Goal: Transaction & Acquisition: Purchase product/service

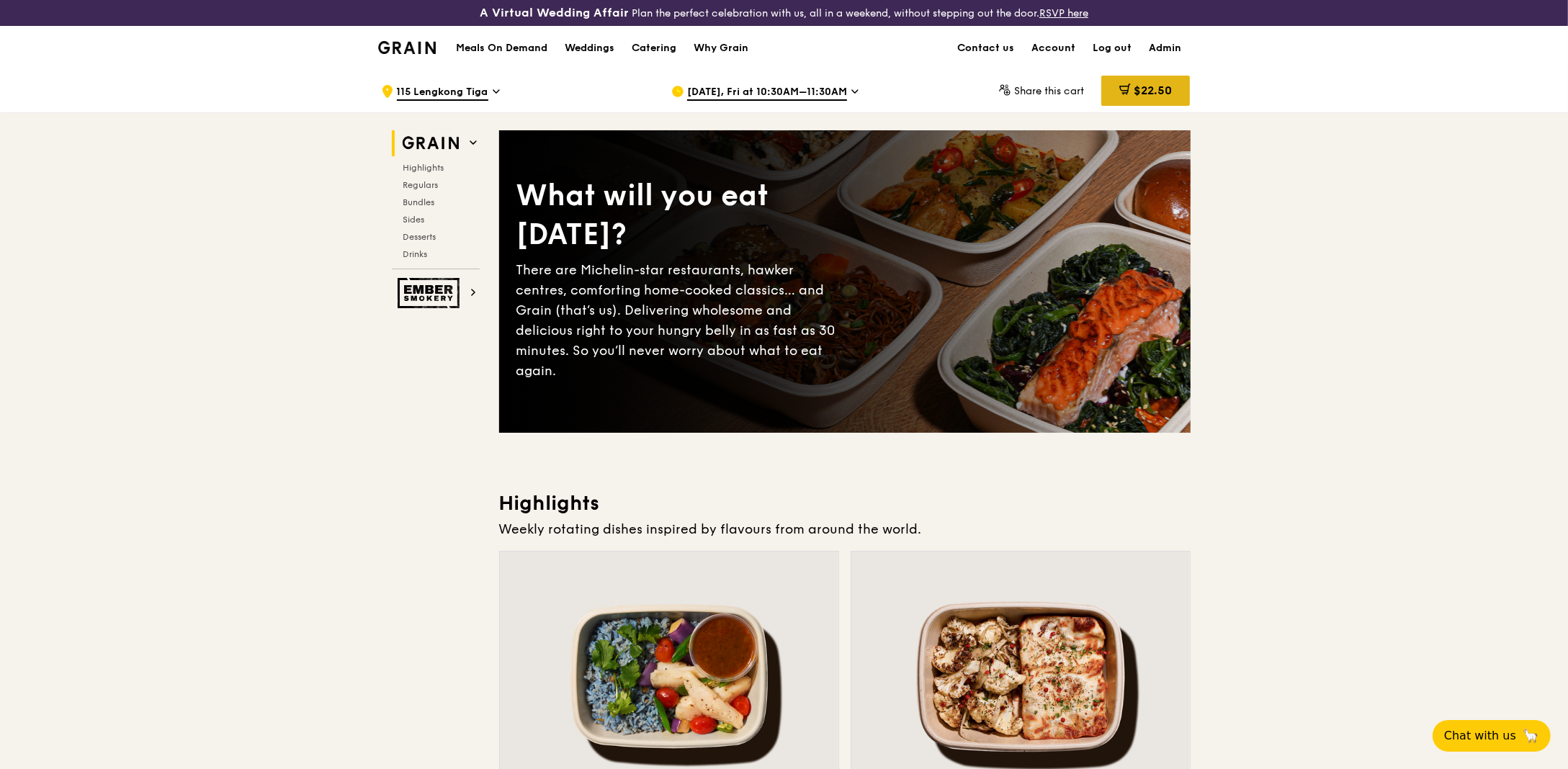
click at [1125, 90] on icon at bounding box center [1127, 88] width 8 height 8
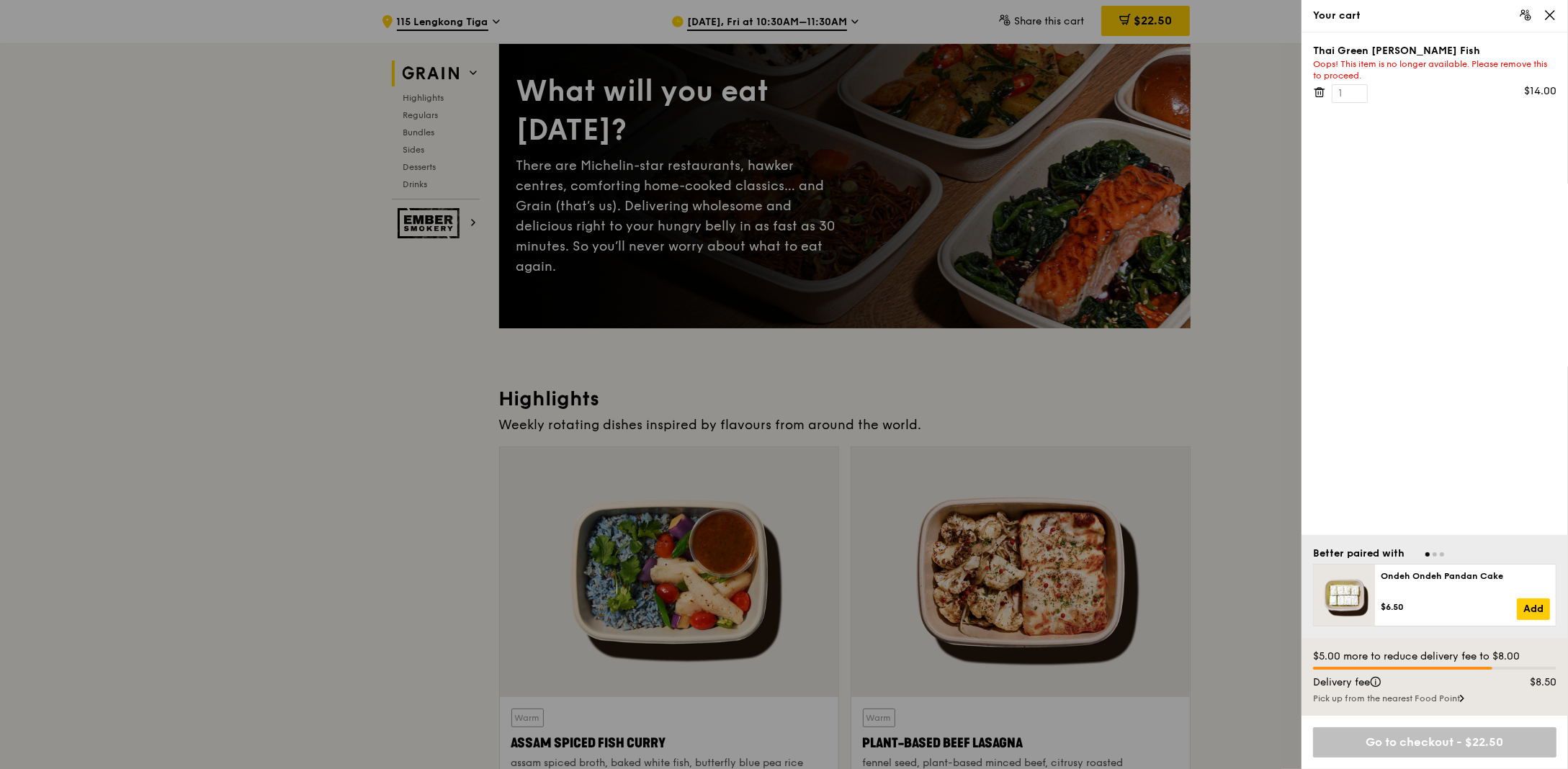
scroll to position [122, 0]
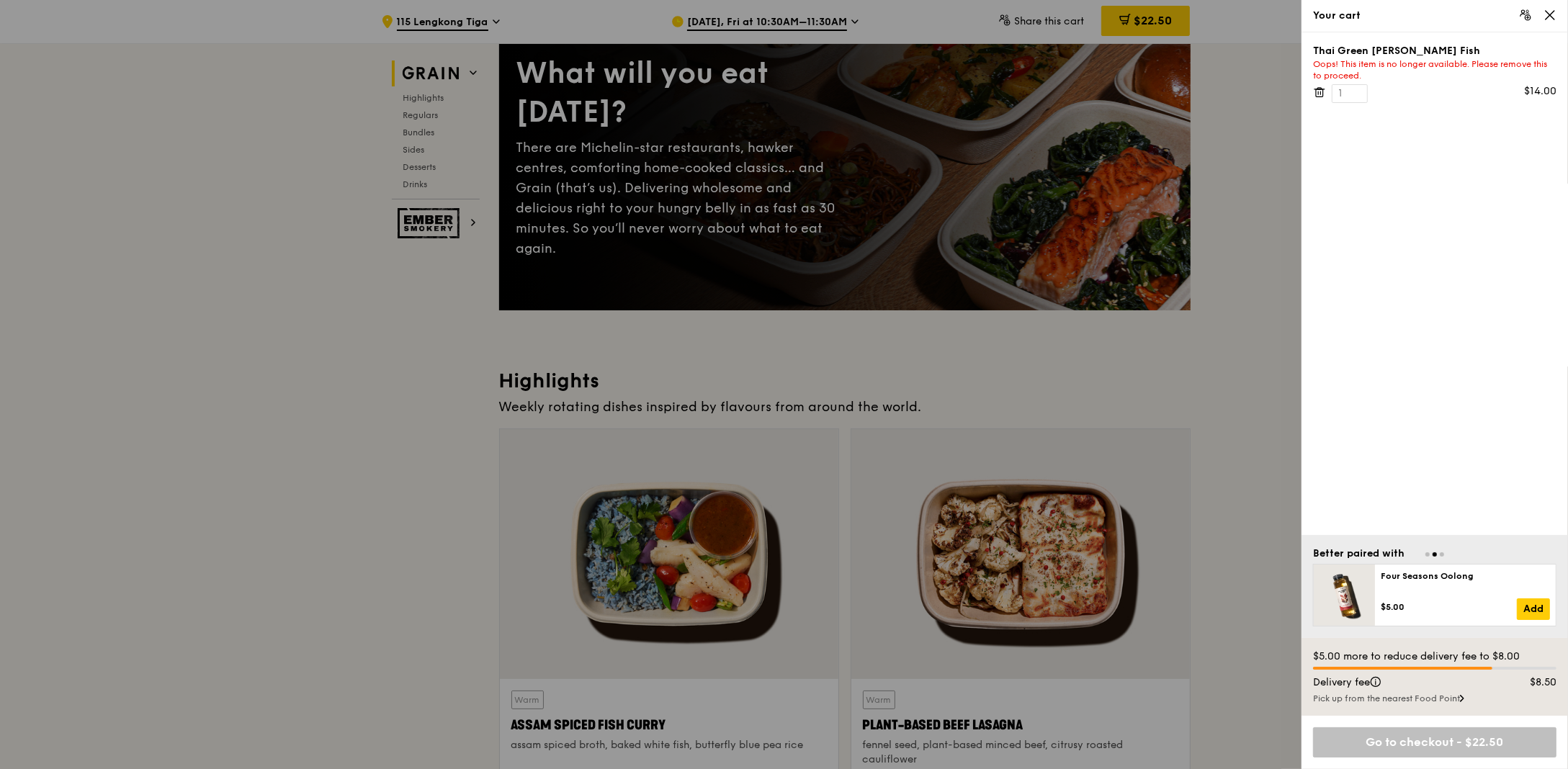
click at [1321, 88] on icon at bounding box center [1319, 89] width 4 height 2
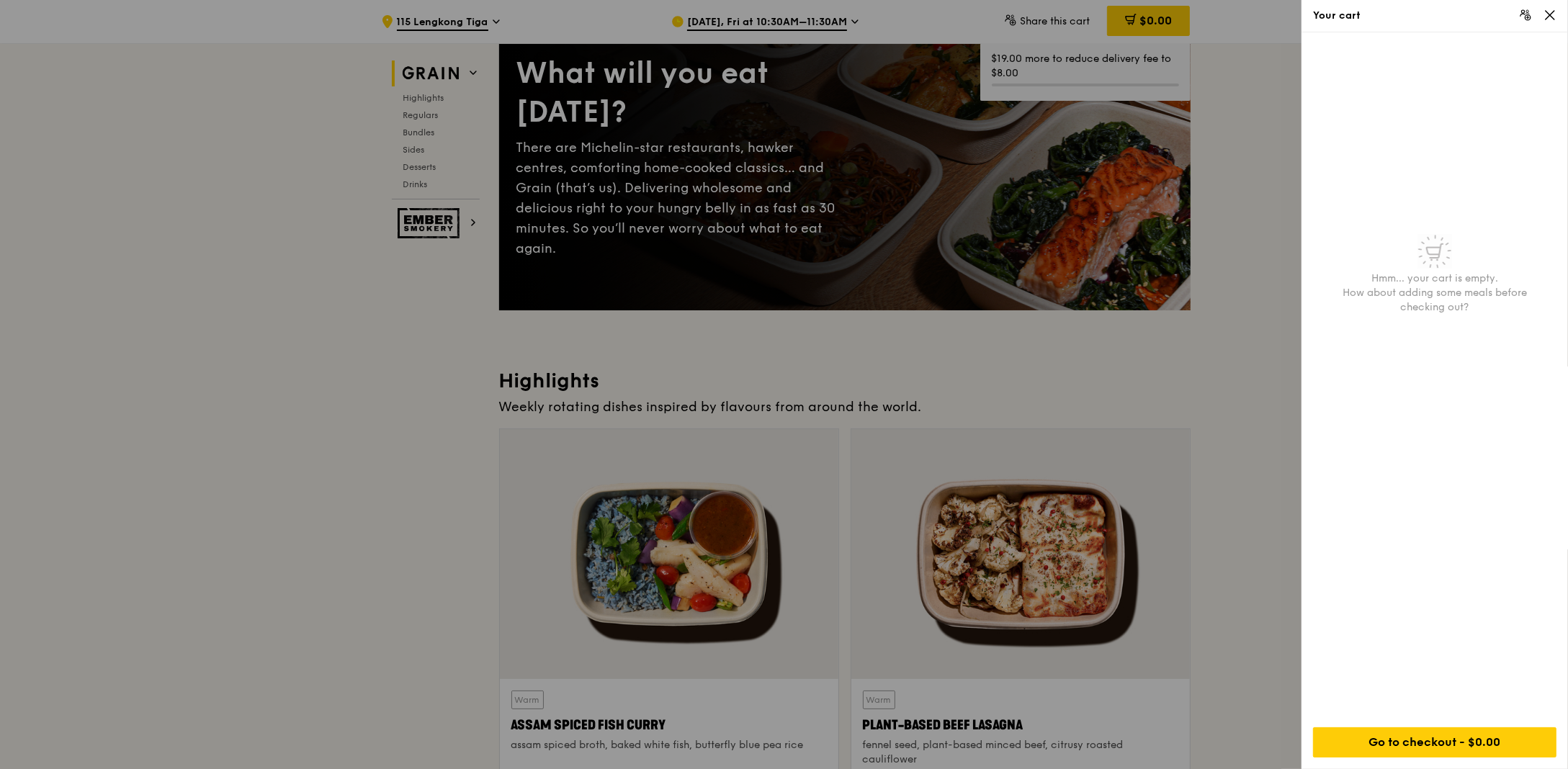
click at [1559, 12] on div "Your cart" at bounding box center [1434, 16] width 267 height 32
click at [1552, 15] on icon at bounding box center [1550, 15] width 13 height 13
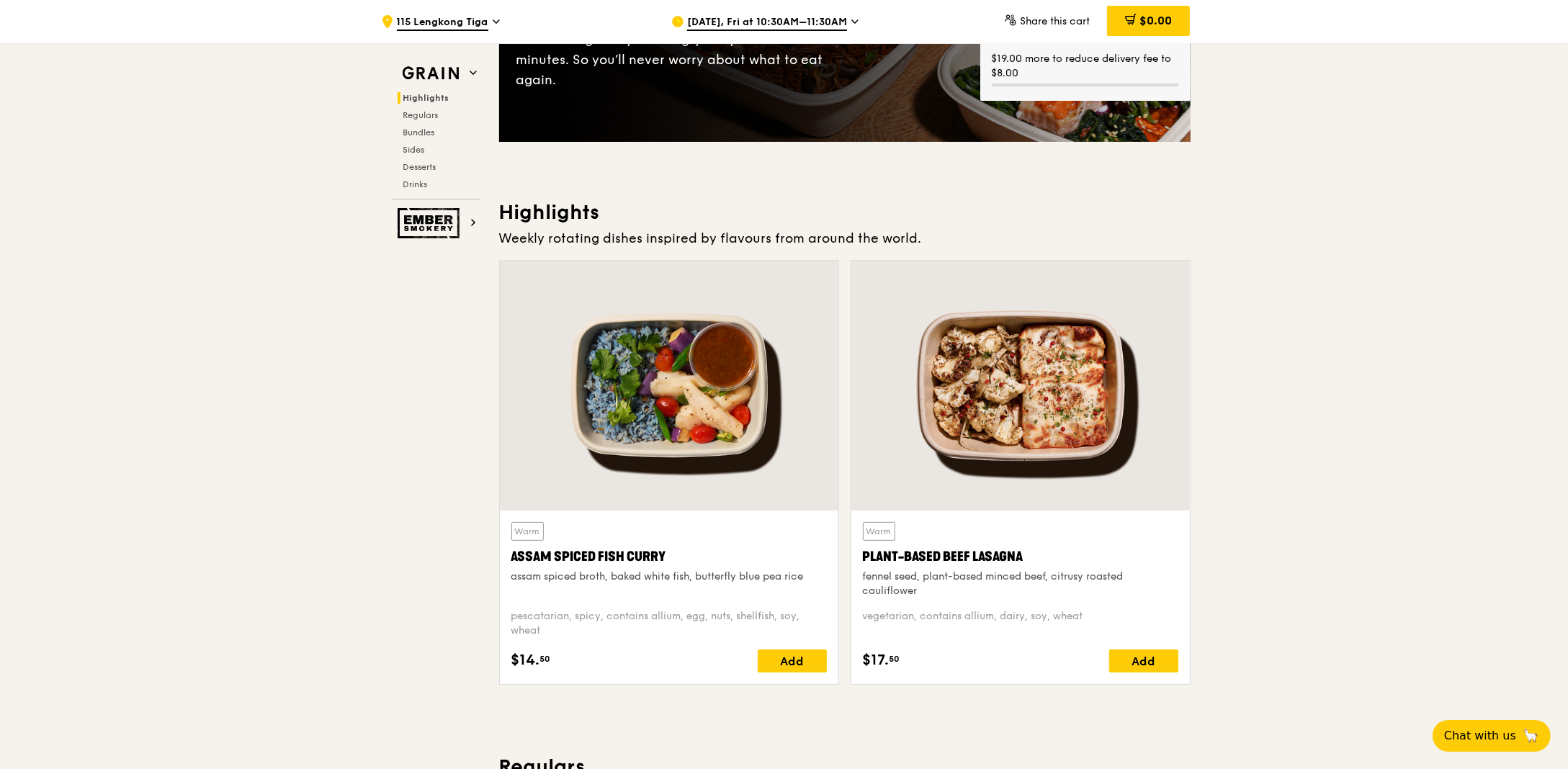
scroll to position [580, 0]
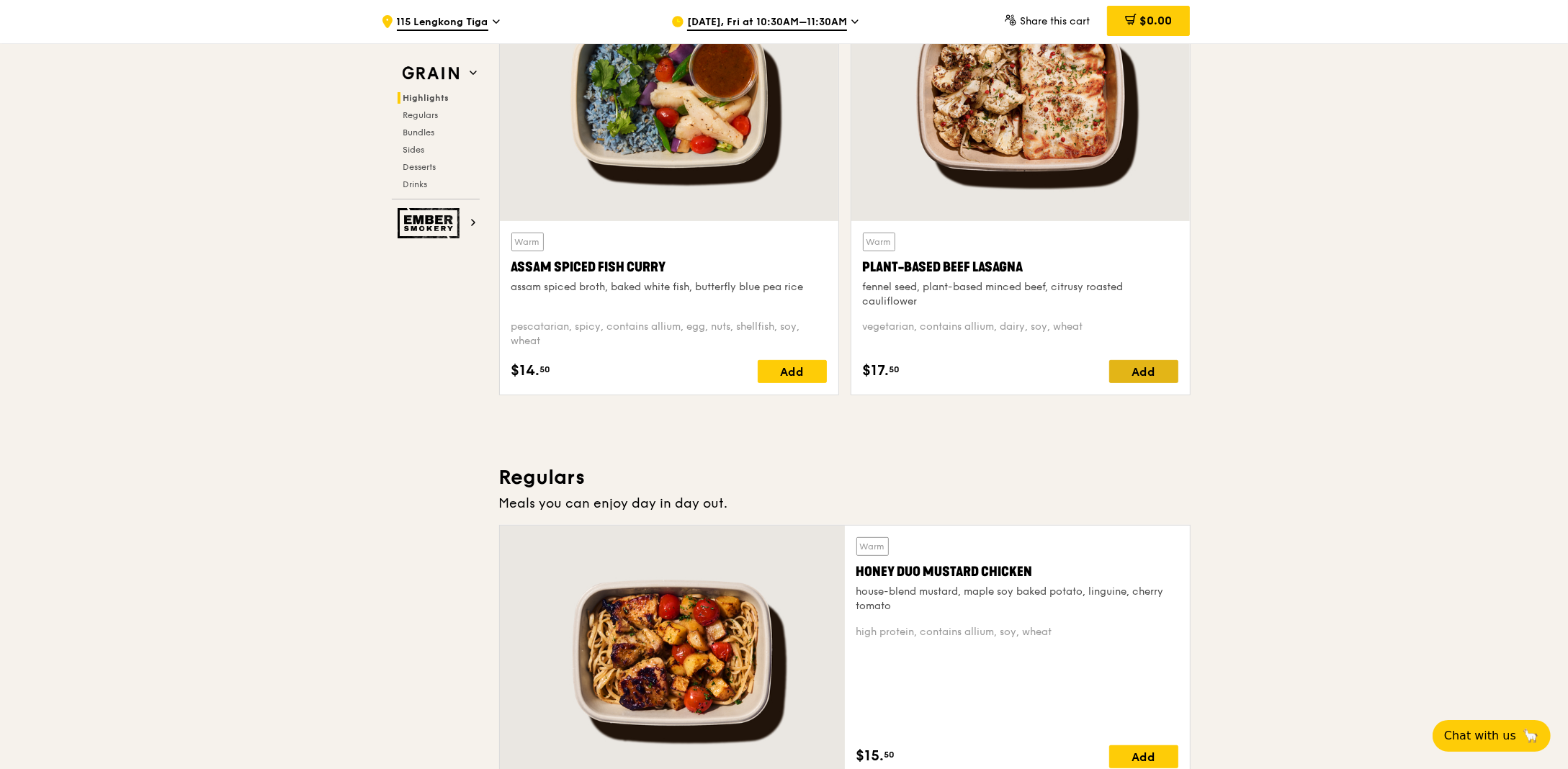
click at [1134, 377] on div "Add" at bounding box center [1143, 371] width 69 height 23
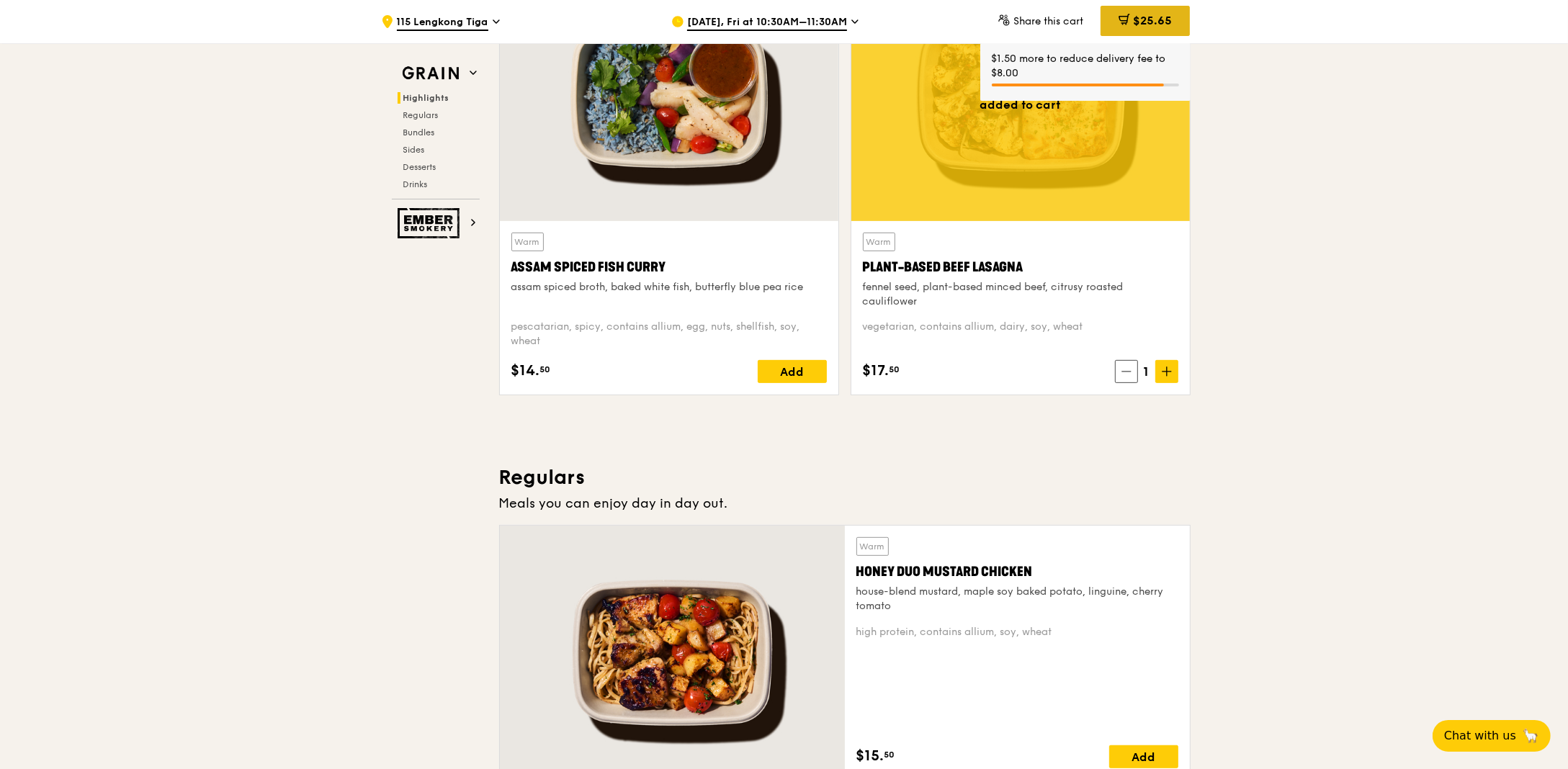
click at [1144, 18] on span "$25.65" at bounding box center [1152, 20] width 39 height 14
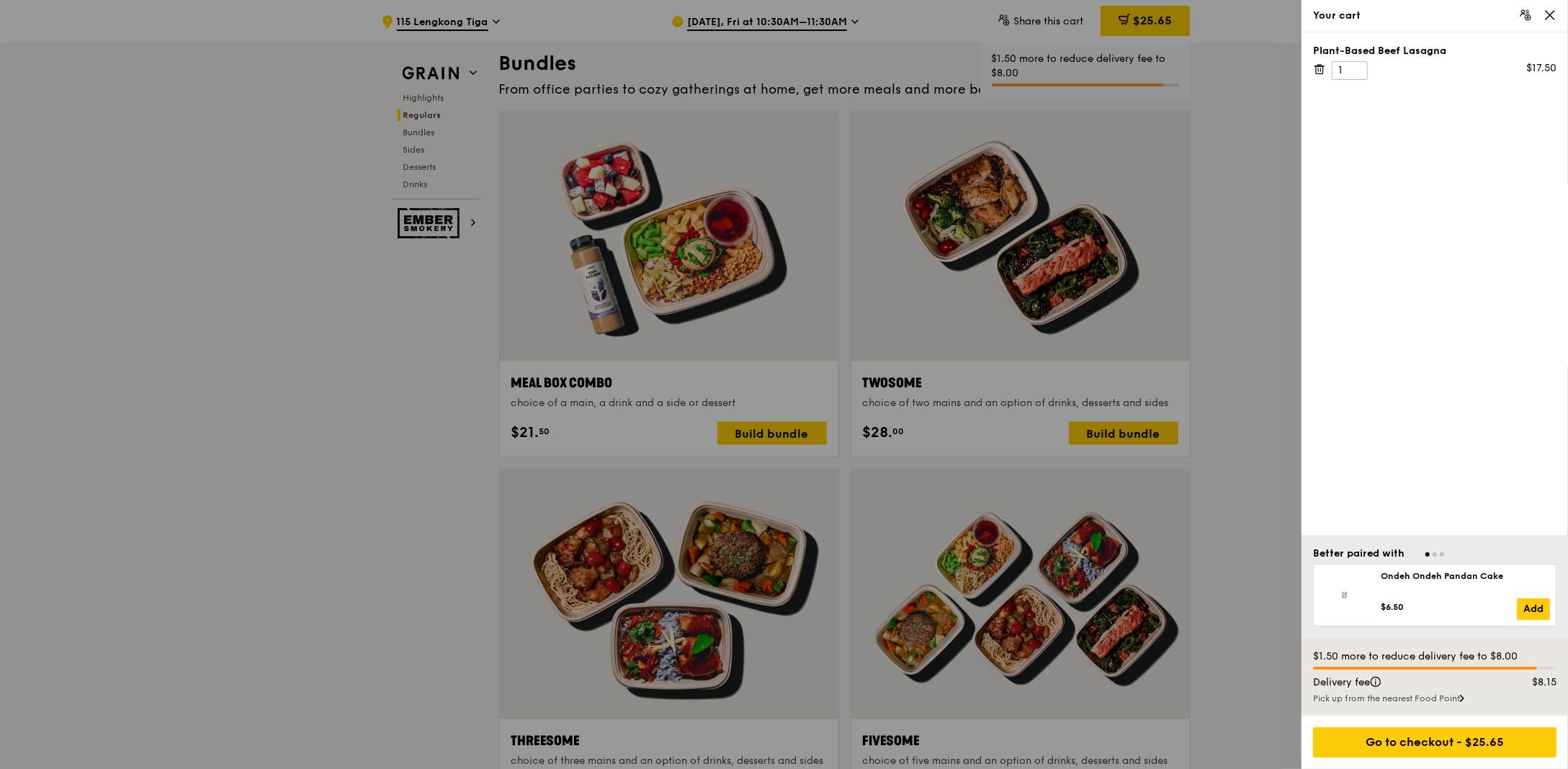
scroll to position [2123, 0]
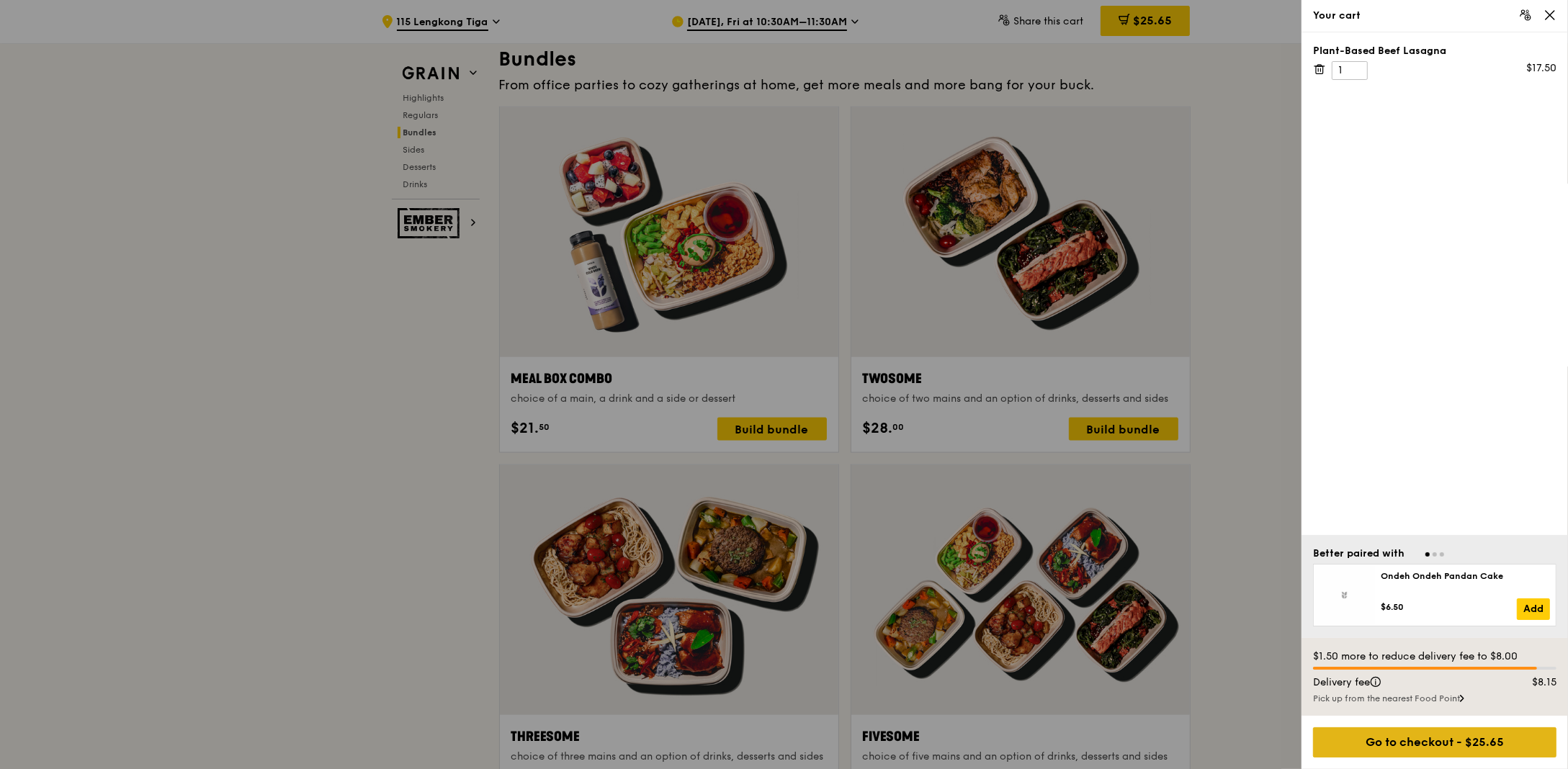
click at [1422, 752] on div "Go to checkout - $25.65" at bounding box center [1435, 742] width 244 height 30
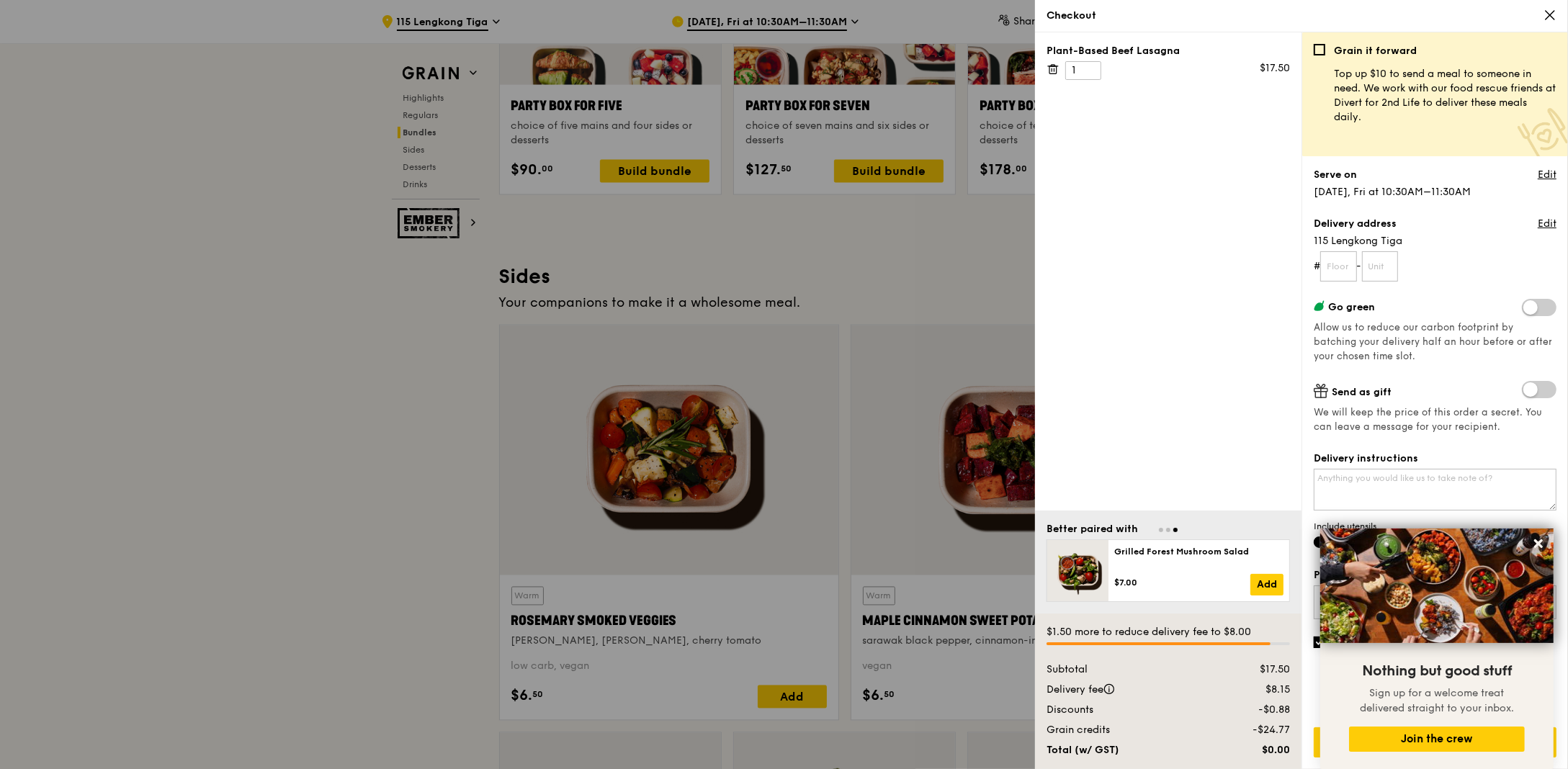
scroll to position [3041, 0]
click at [1538, 541] on icon at bounding box center [1538, 544] width 13 height 13
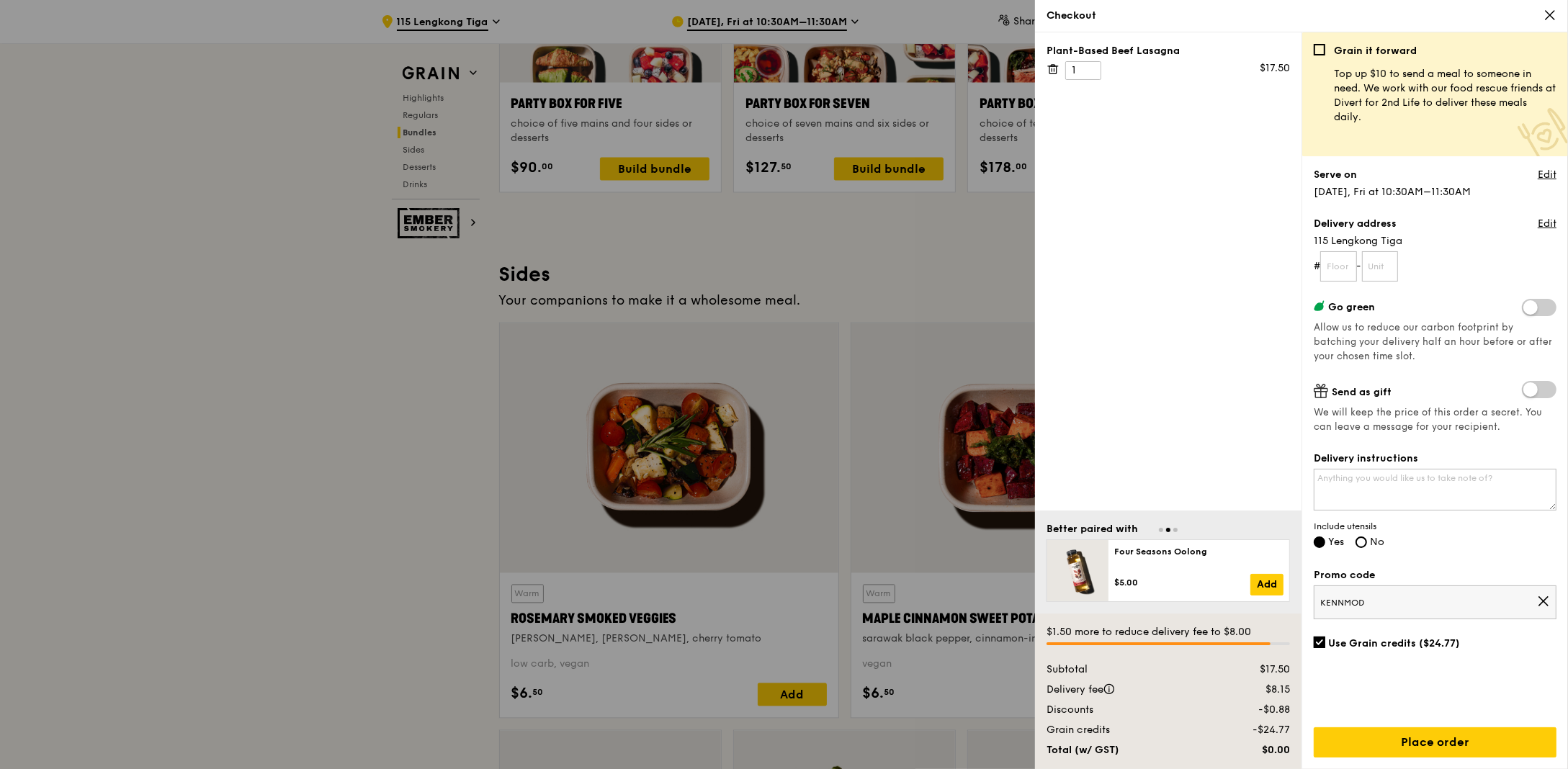
click at [1366, 602] on span "KENNMOD" at bounding box center [1429, 603] width 217 height 11
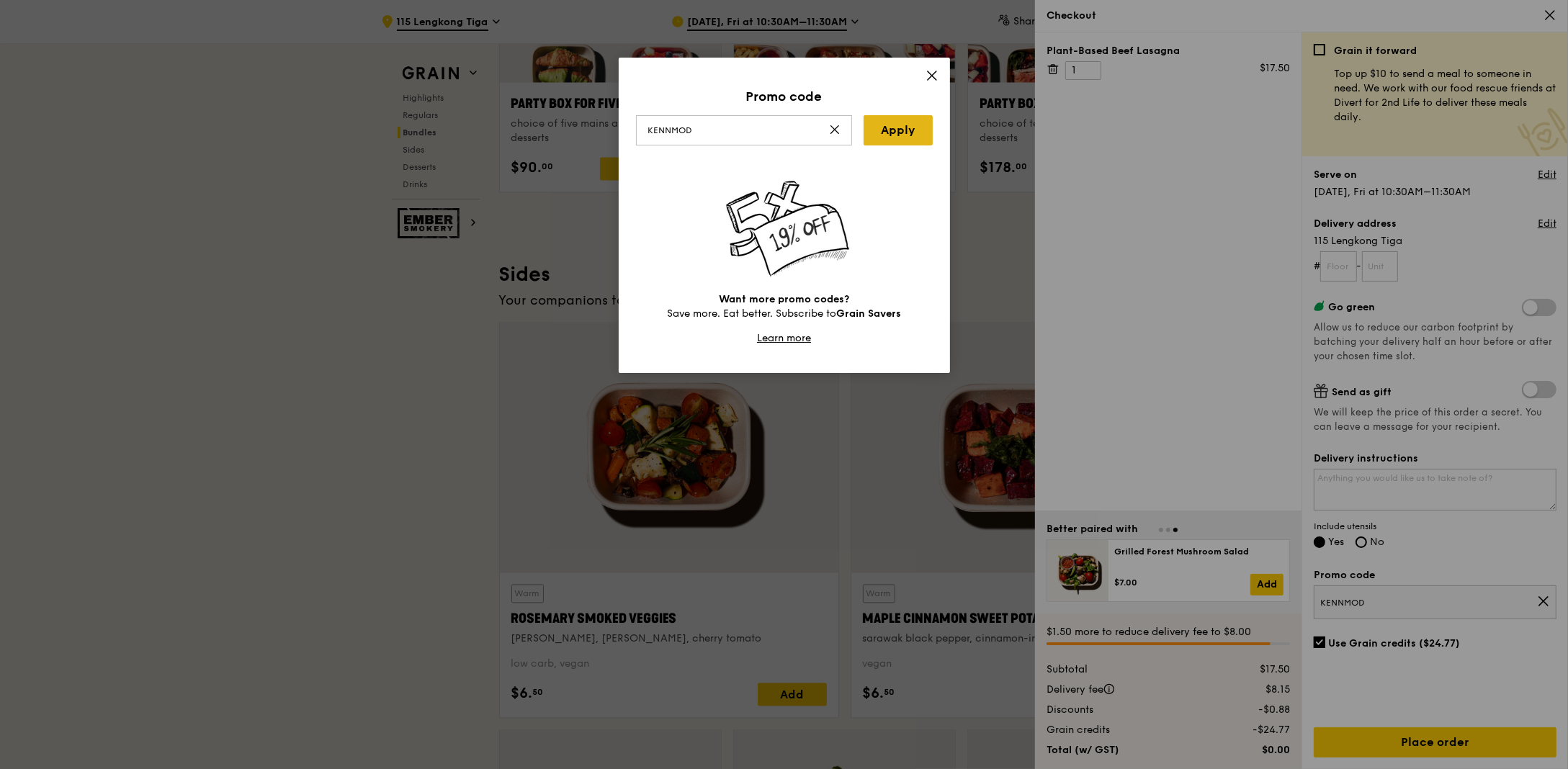
click at [918, 136] on link "Apply" at bounding box center [898, 130] width 69 height 30
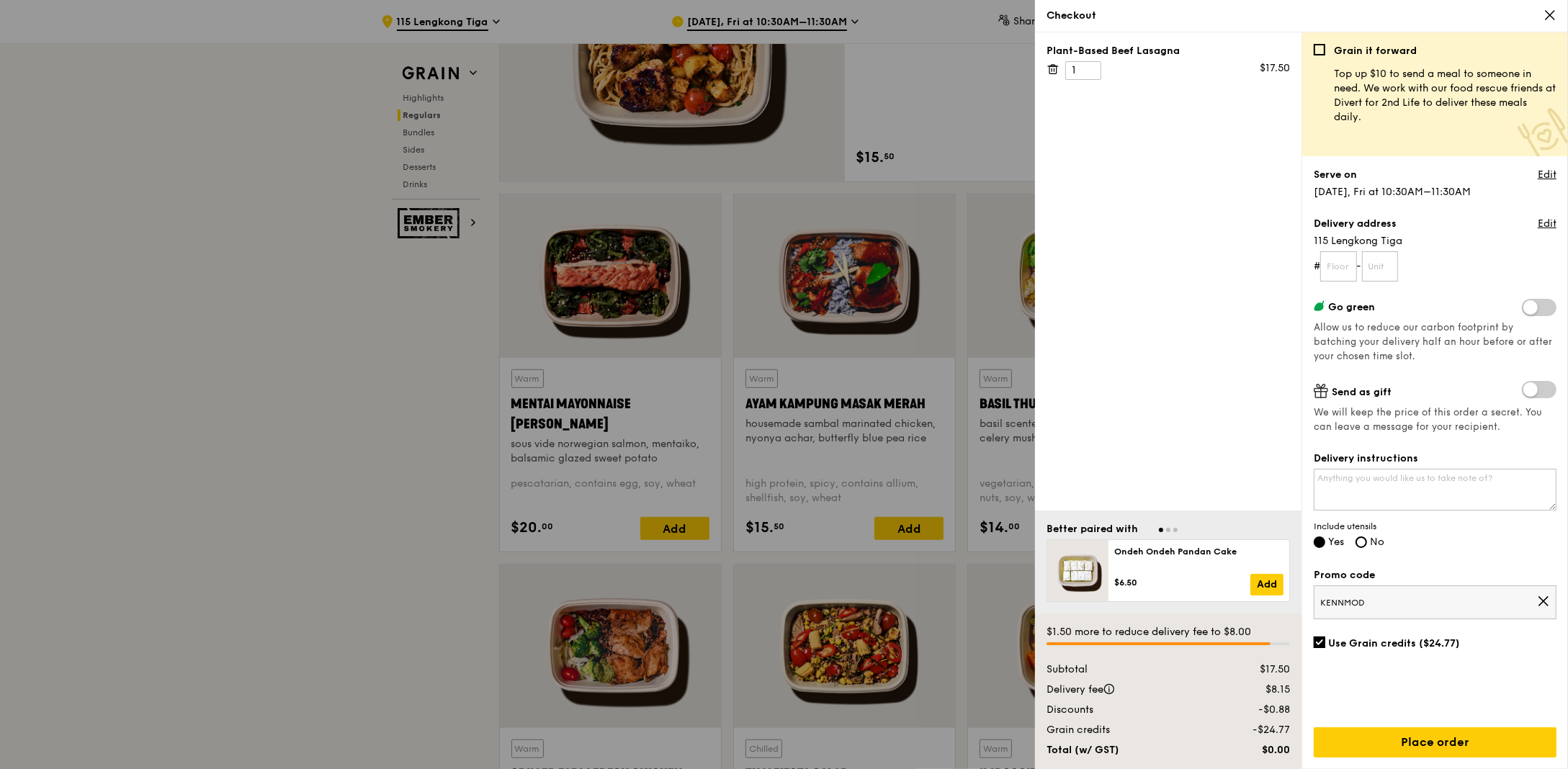
scroll to position [1078, 0]
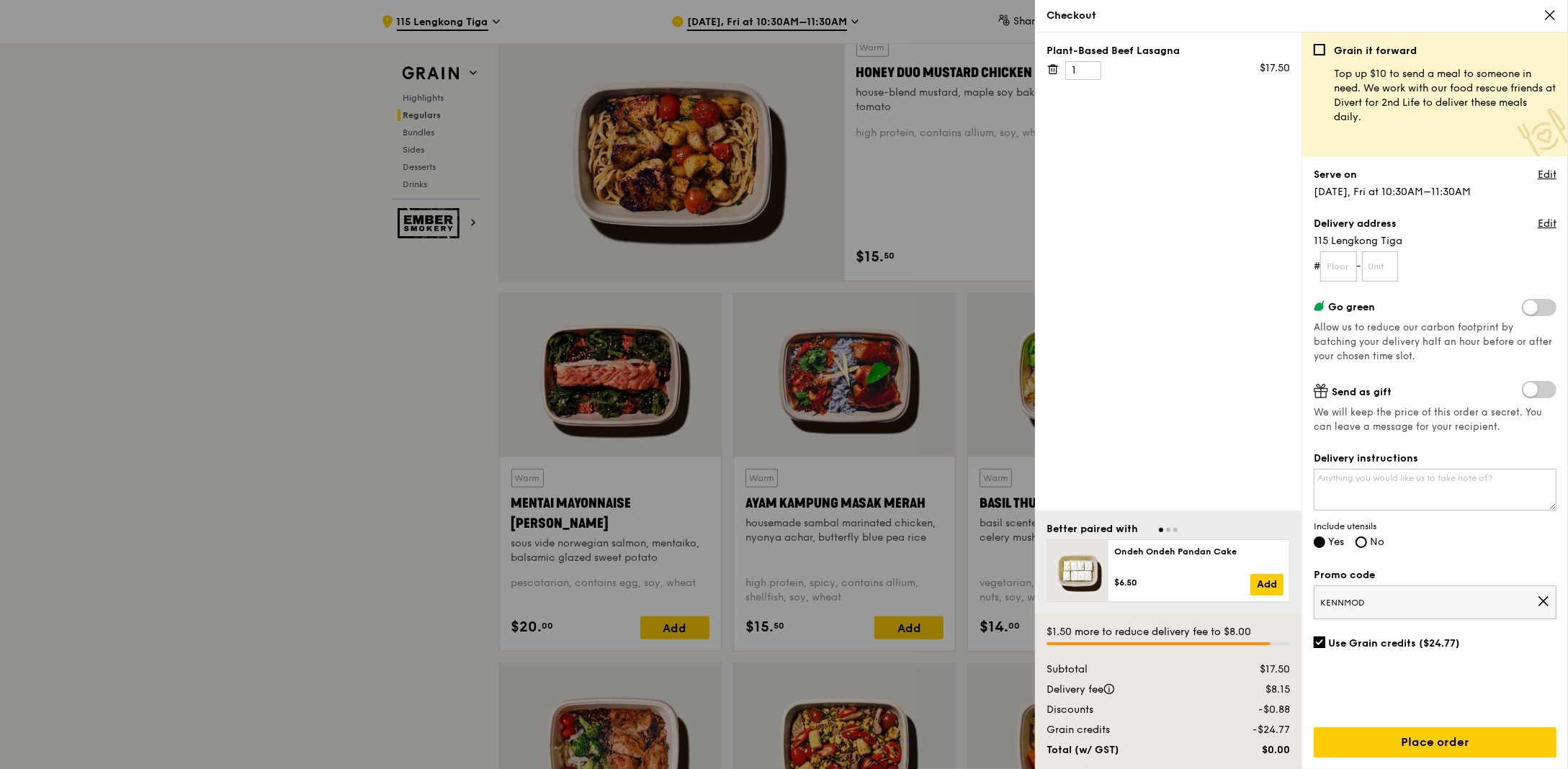
click at [1553, 6] on div "Checkout" at bounding box center [1301, 16] width 533 height 32
click at [1545, 16] on icon at bounding box center [1550, 15] width 13 height 13
